Goal: Use online tool/utility: Utilize a website feature to perform a specific function

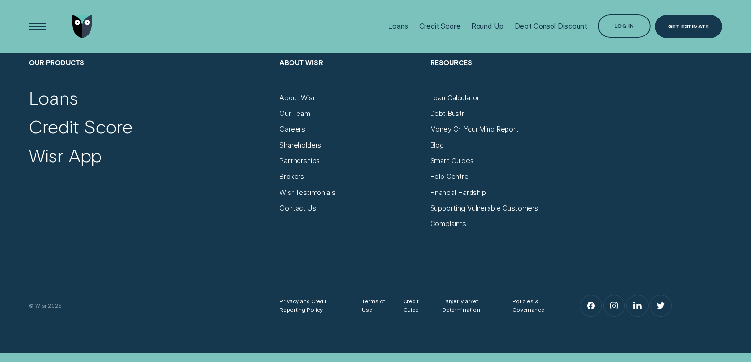
scroll to position [3370, 0]
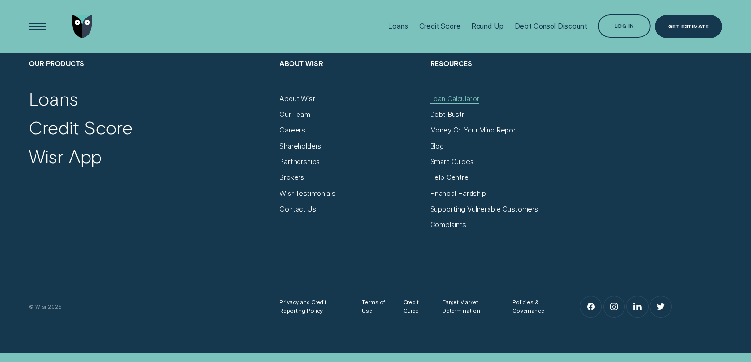
click at [461, 98] on div "Loan Calculator" at bounding box center [454, 99] width 49 height 9
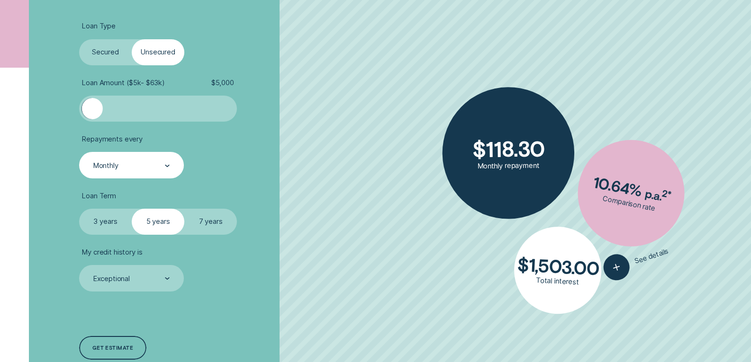
scroll to position [284, 0]
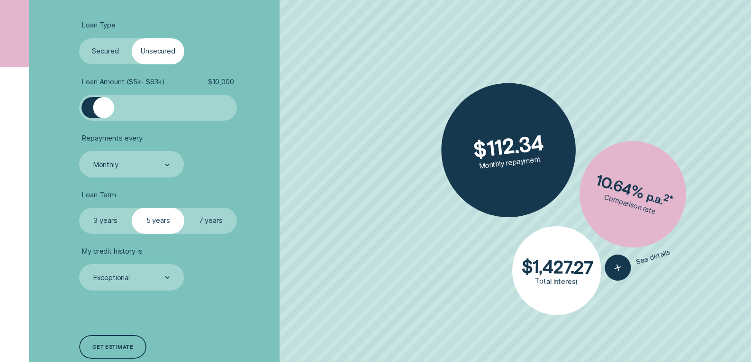
drag, startPoint x: 95, startPoint y: 115, endPoint x: 104, endPoint y: 115, distance: 8.5
click at [104, 115] on div at bounding box center [103, 107] width 21 height 21
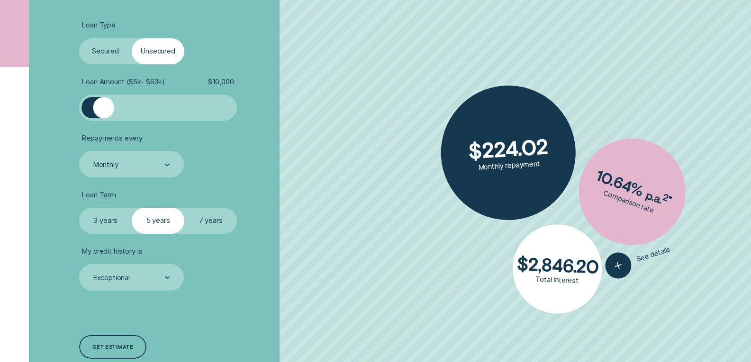
click at [105, 225] on label "3 years" at bounding box center [105, 221] width 53 height 27
click at [79, 208] on input "3 years" at bounding box center [79, 208] width 0 height 0
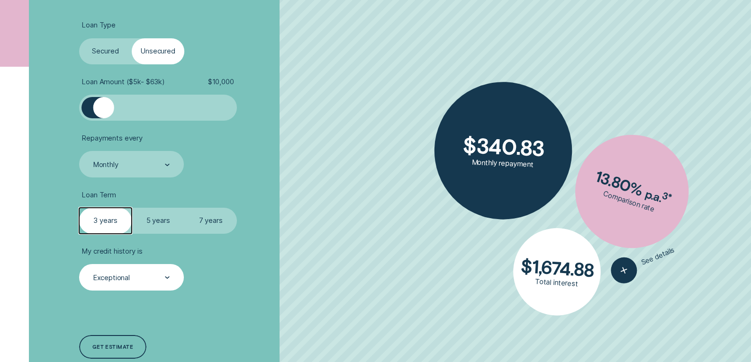
click at [170, 281] on div "Exceptional" at bounding box center [131, 277] width 105 height 27
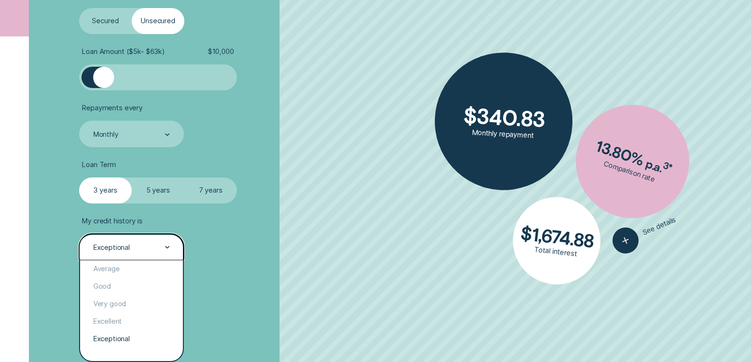
scroll to position [331, 0]
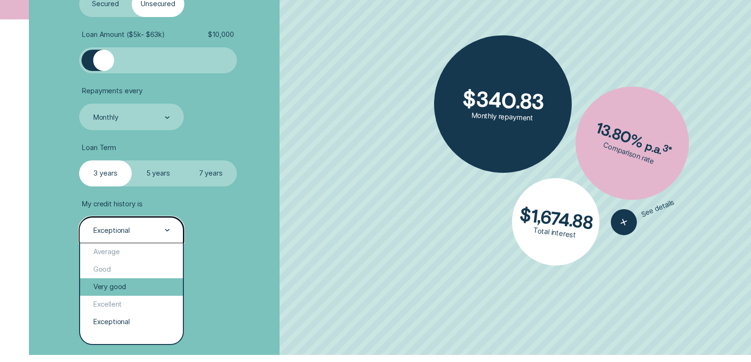
click at [149, 288] on div "Very good" at bounding box center [131, 287] width 103 height 18
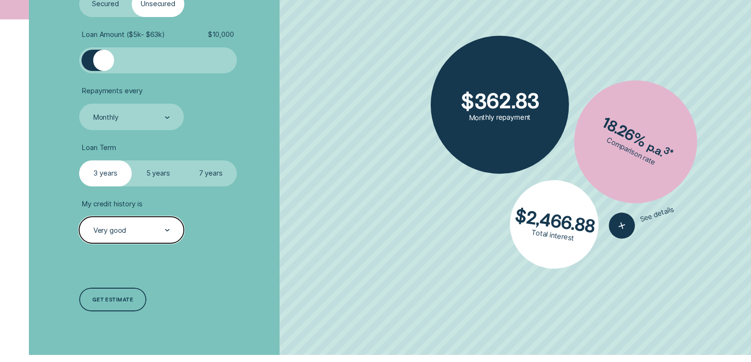
click at [168, 233] on div at bounding box center [167, 231] width 5 height 26
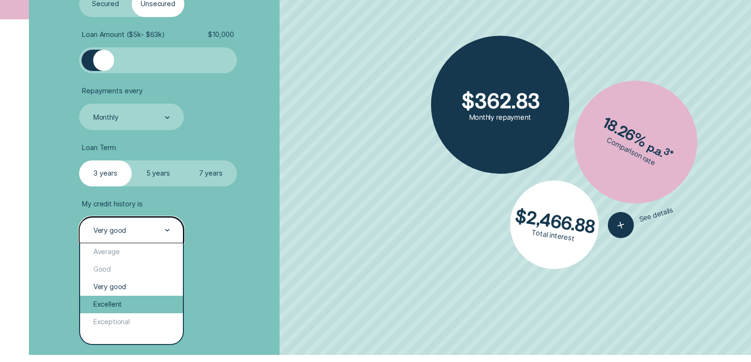
click at [133, 306] on div "Excellent" at bounding box center [131, 305] width 103 height 18
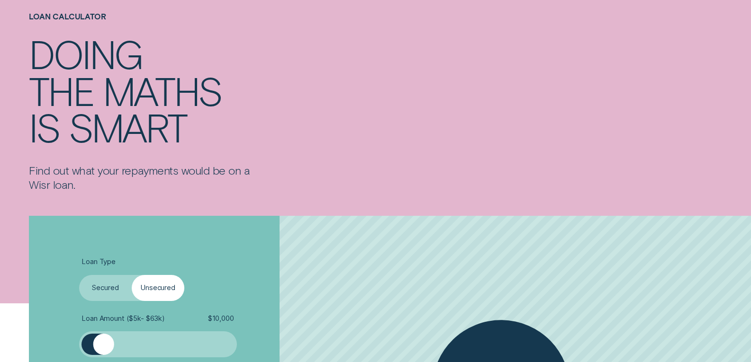
scroll to position [0, 0]
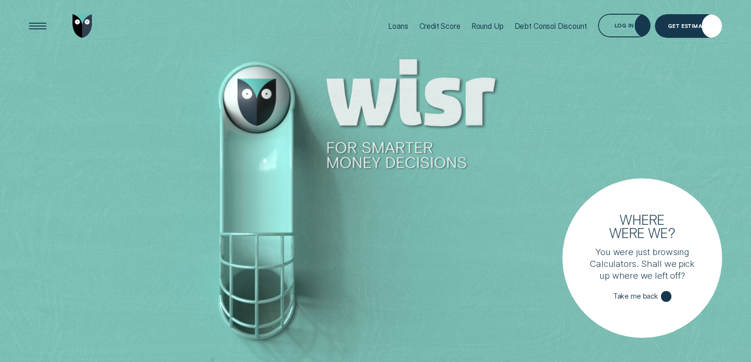
scroll to position [3370, 0]
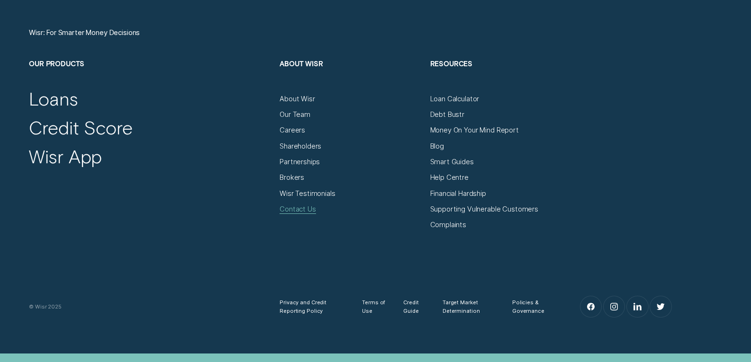
click at [301, 210] on div "Contact Us" at bounding box center [297, 209] width 36 height 9
